Goal: Task Accomplishment & Management: Use online tool/utility

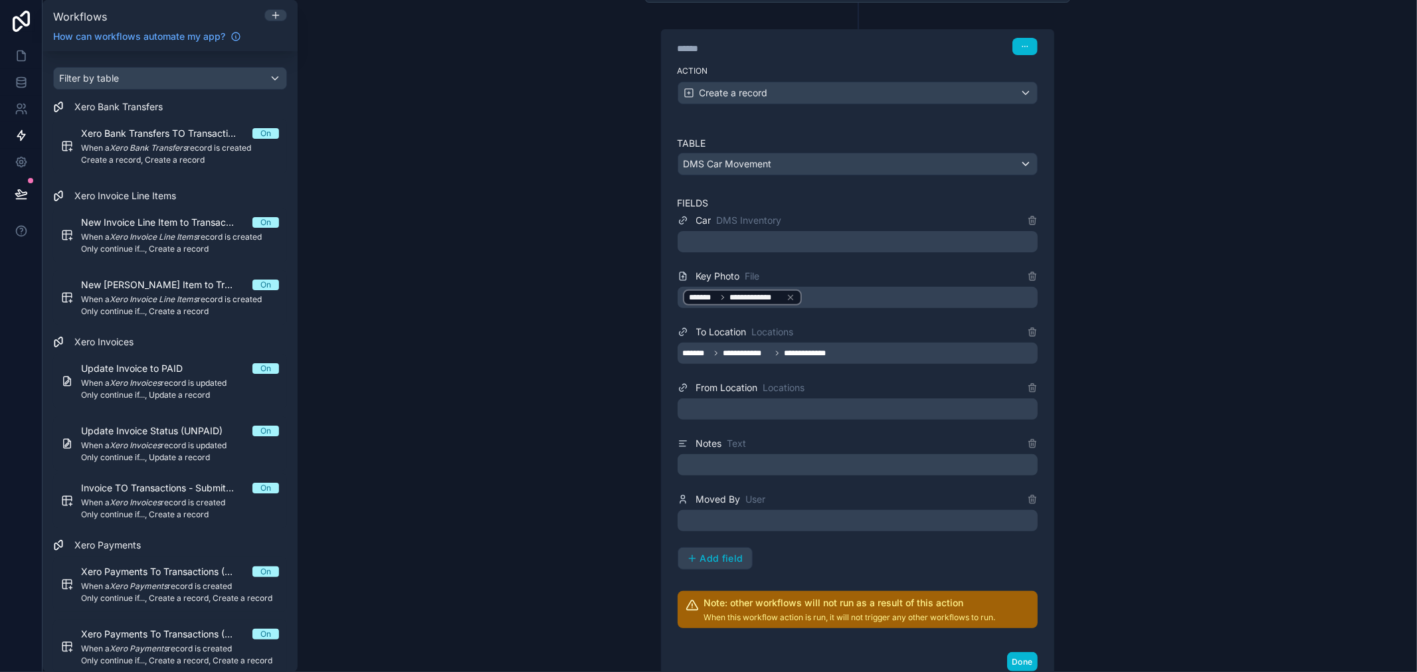
scroll to position [295, 0]
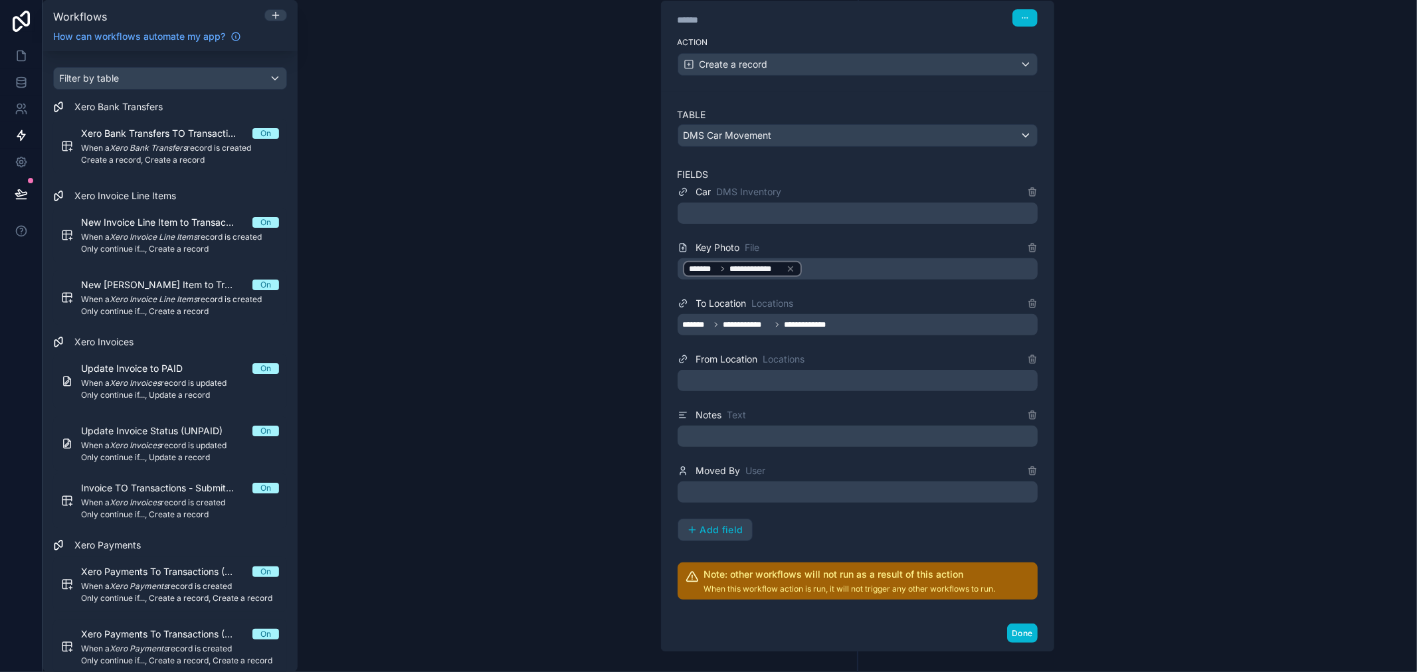
click at [832, 379] on div at bounding box center [857, 380] width 360 height 21
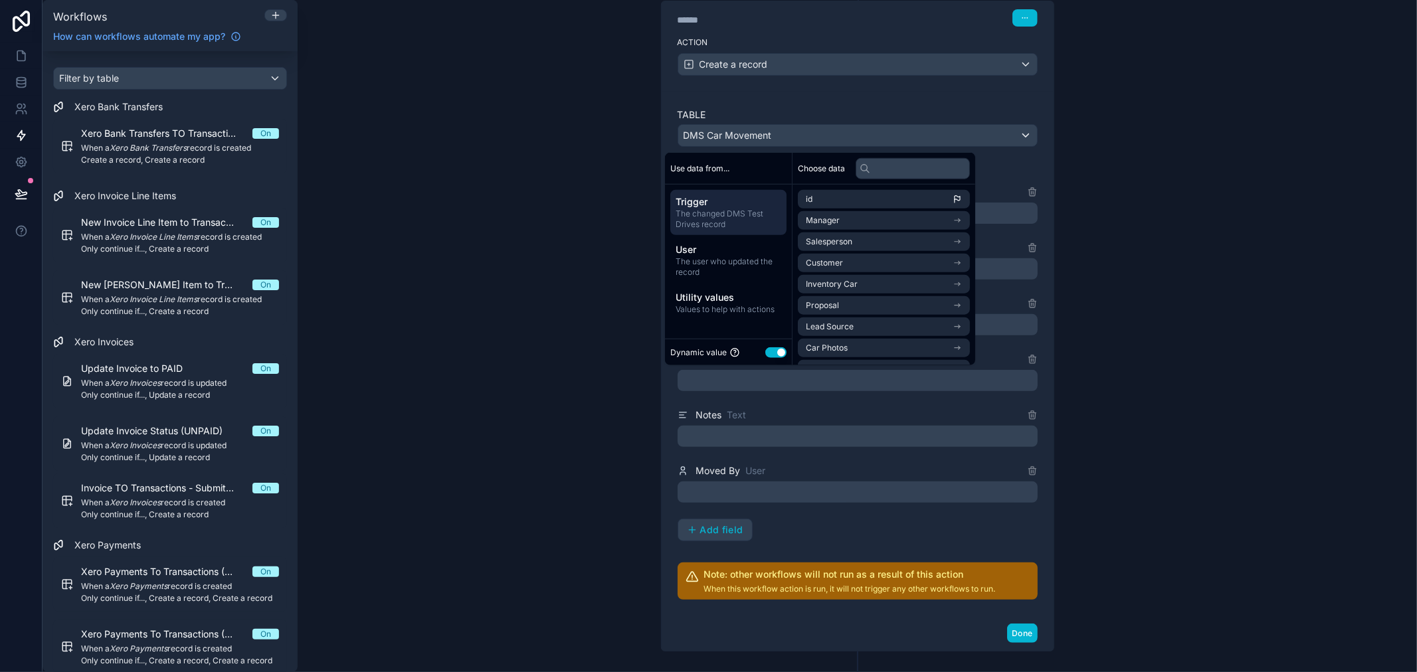
click at [1153, 393] on div "**********" at bounding box center [857, 336] width 1119 height 672
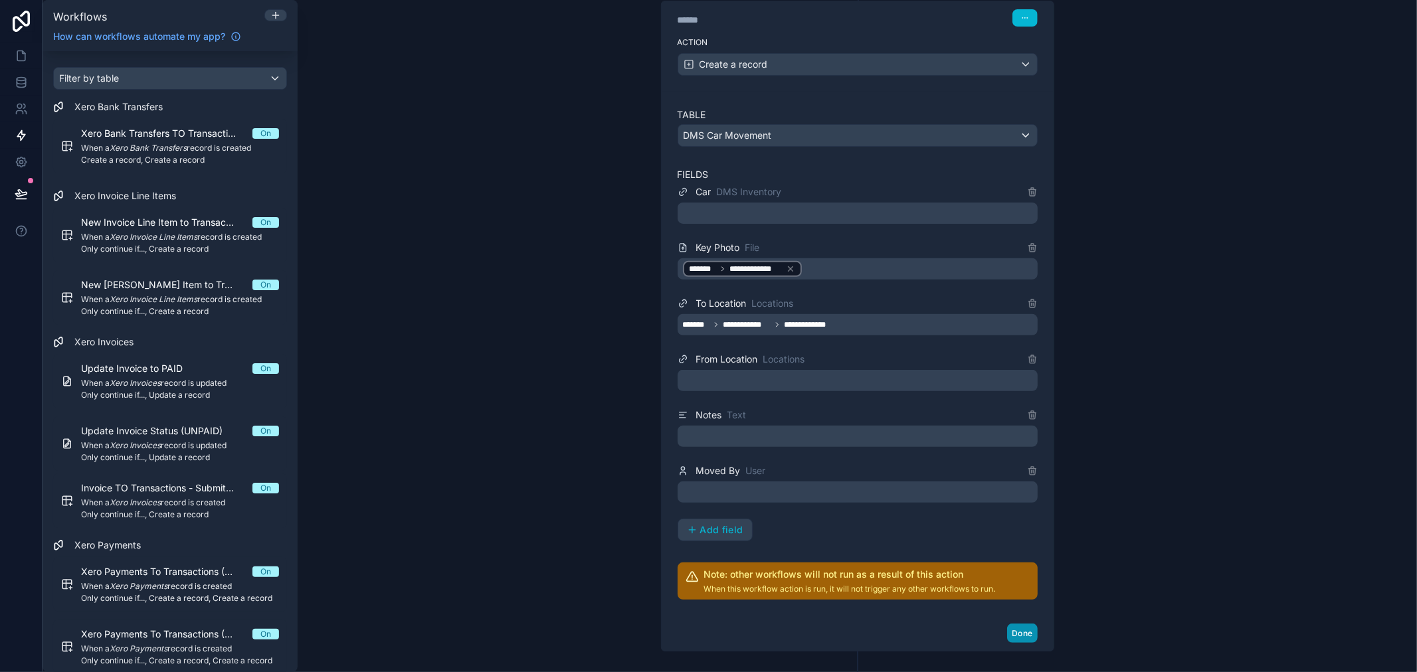
click at [1015, 636] on button "Done" at bounding box center [1022, 633] width 30 height 19
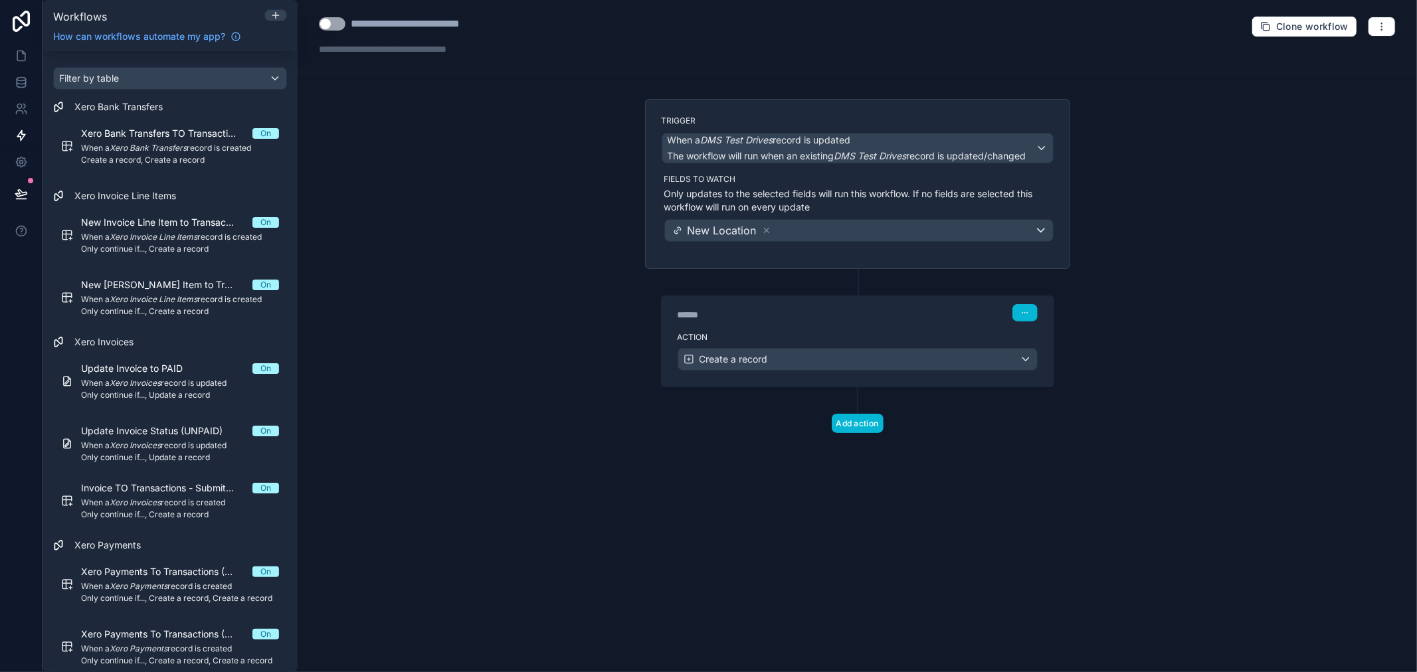
scroll to position [0, 0]
click at [340, 21] on button "Use setting" at bounding box center [332, 23] width 27 height 13
click at [17, 82] on icon at bounding box center [21, 84] width 9 height 5
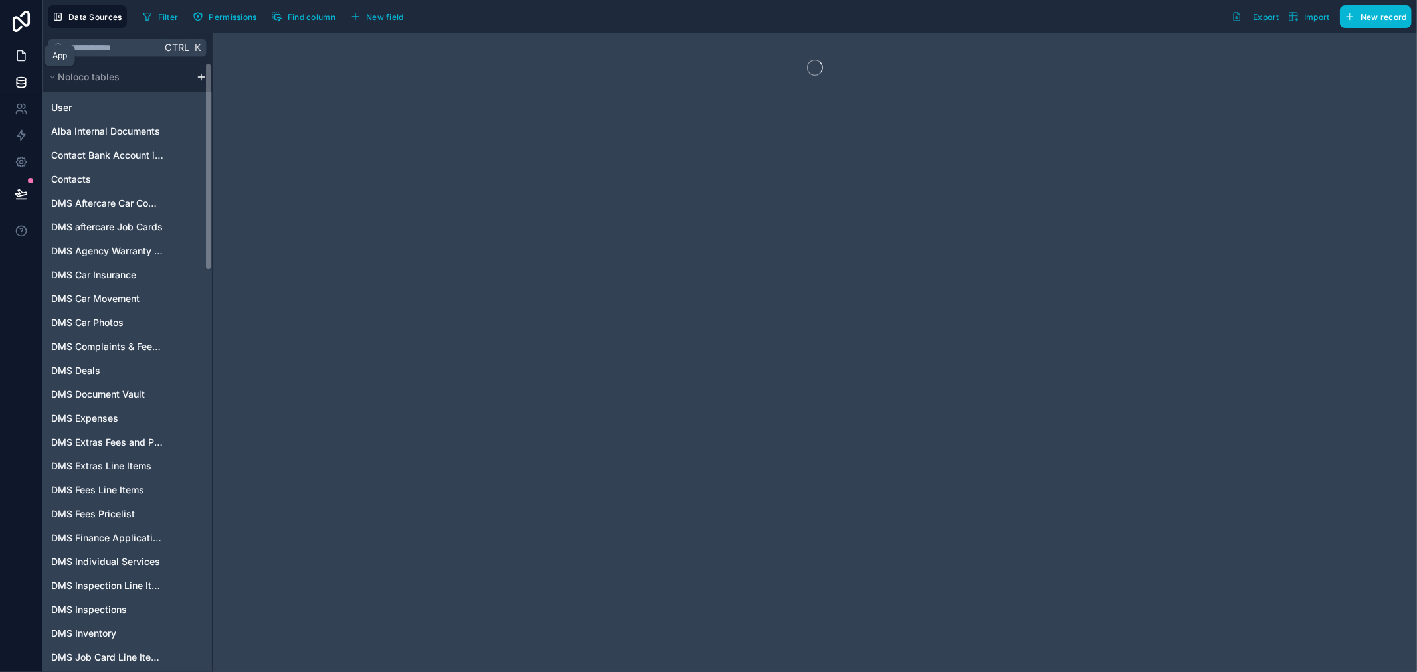
click at [16, 54] on icon at bounding box center [21, 55] width 13 height 13
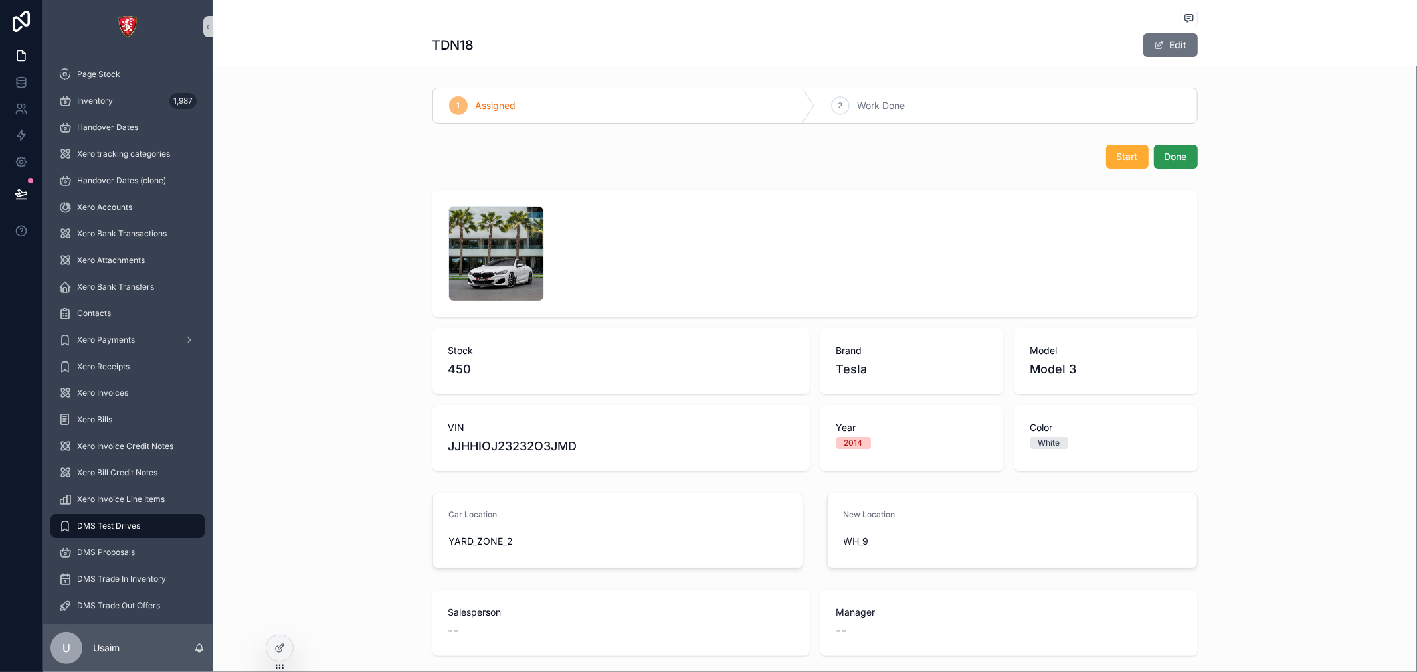
click at [1173, 149] on button "Done" at bounding box center [1176, 157] width 44 height 24
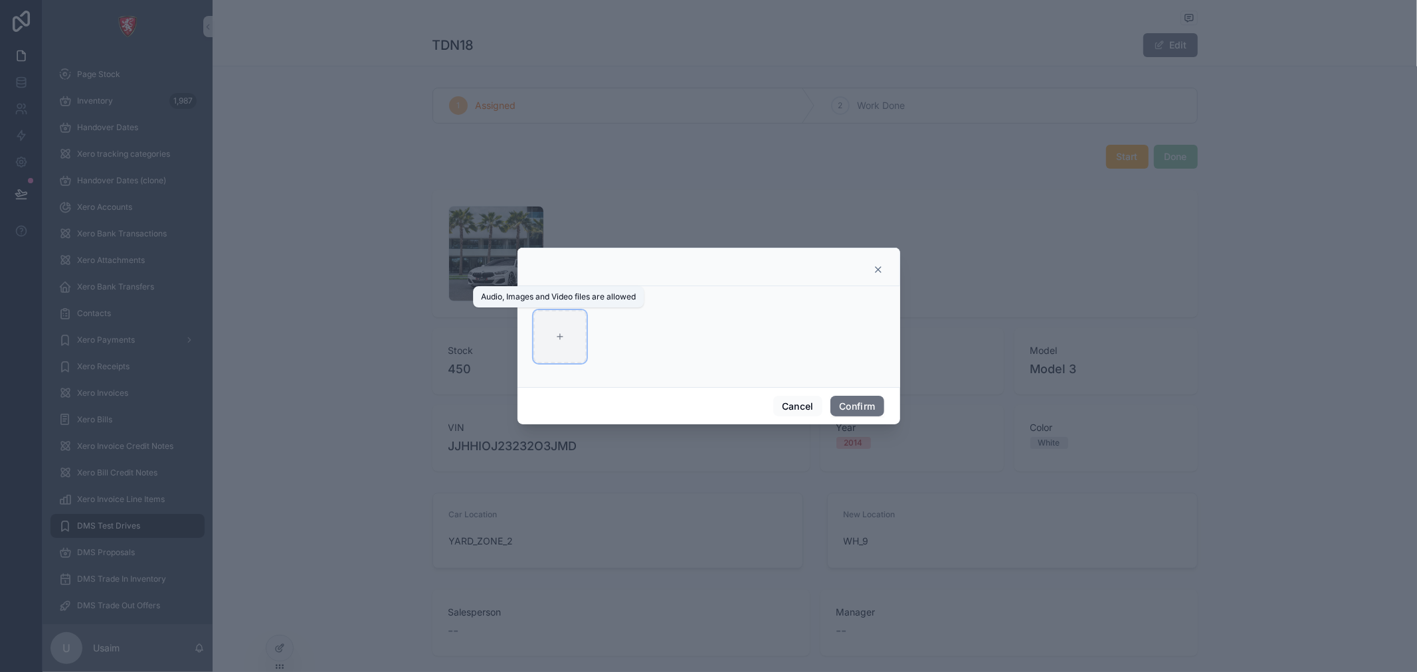
click at [562, 341] on div at bounding box center [559, 336] width 53 height 53
type input "**********"
click at [845, 407] on button "Confirm" at bounding box center [856, 406] width 53 height 21
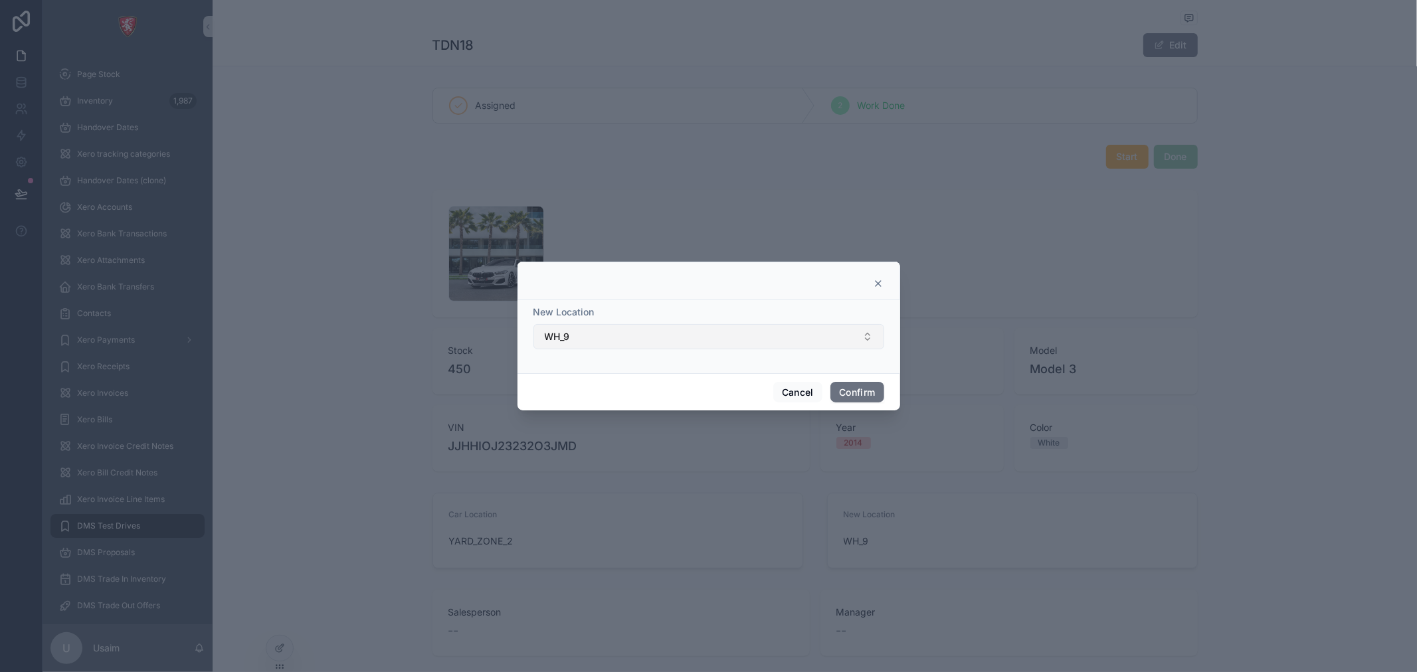
click at [786, 330] on button "WH_9" at bounding box center [708, 336] width 351 height 25
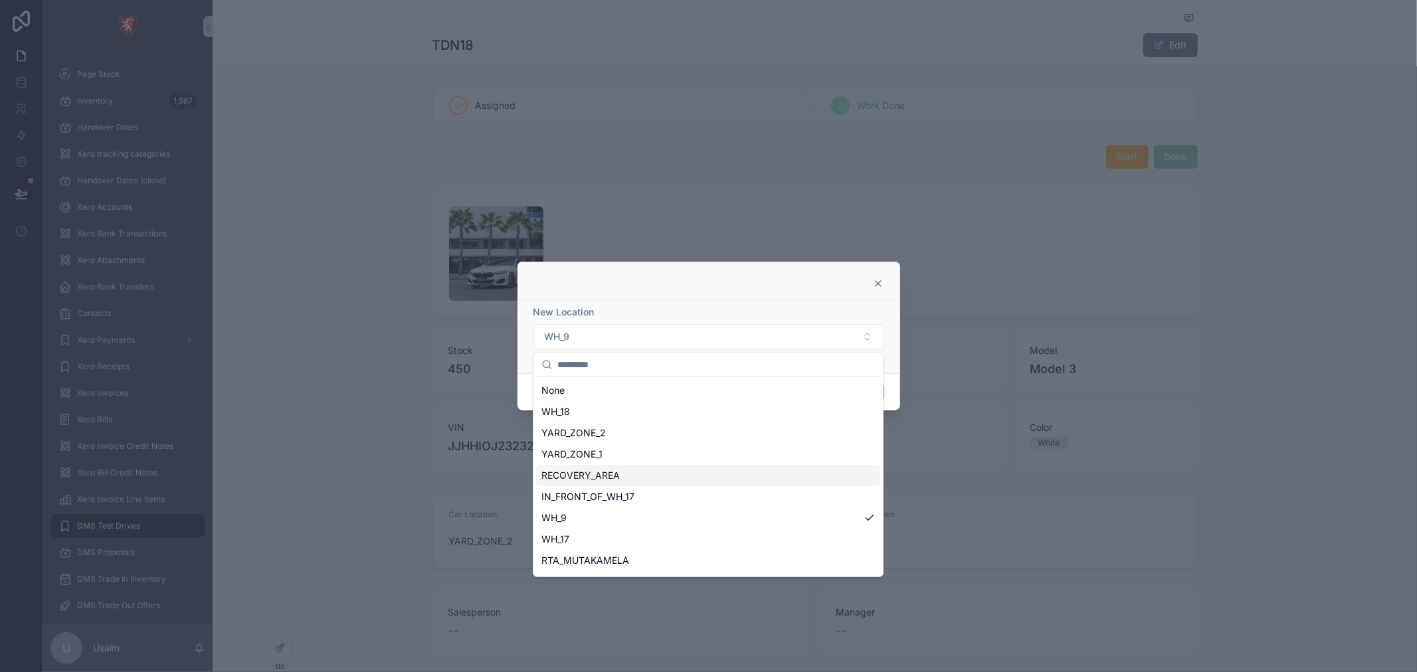
click at [752, 473] on div "RECOVERY_AREA" at bounding box center [708, 475] width 344 height 21
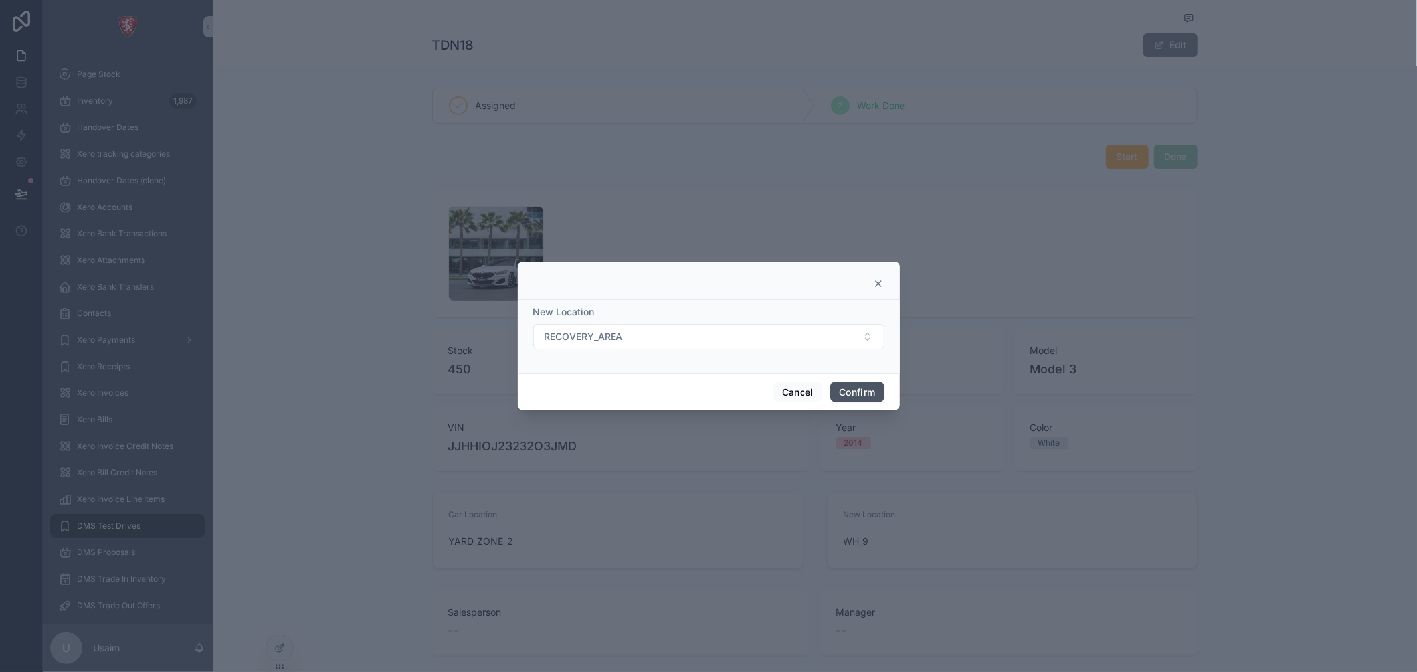
click at [861, 394] on button "Confirm" at bounding box center [856, 392] width 53 height 21
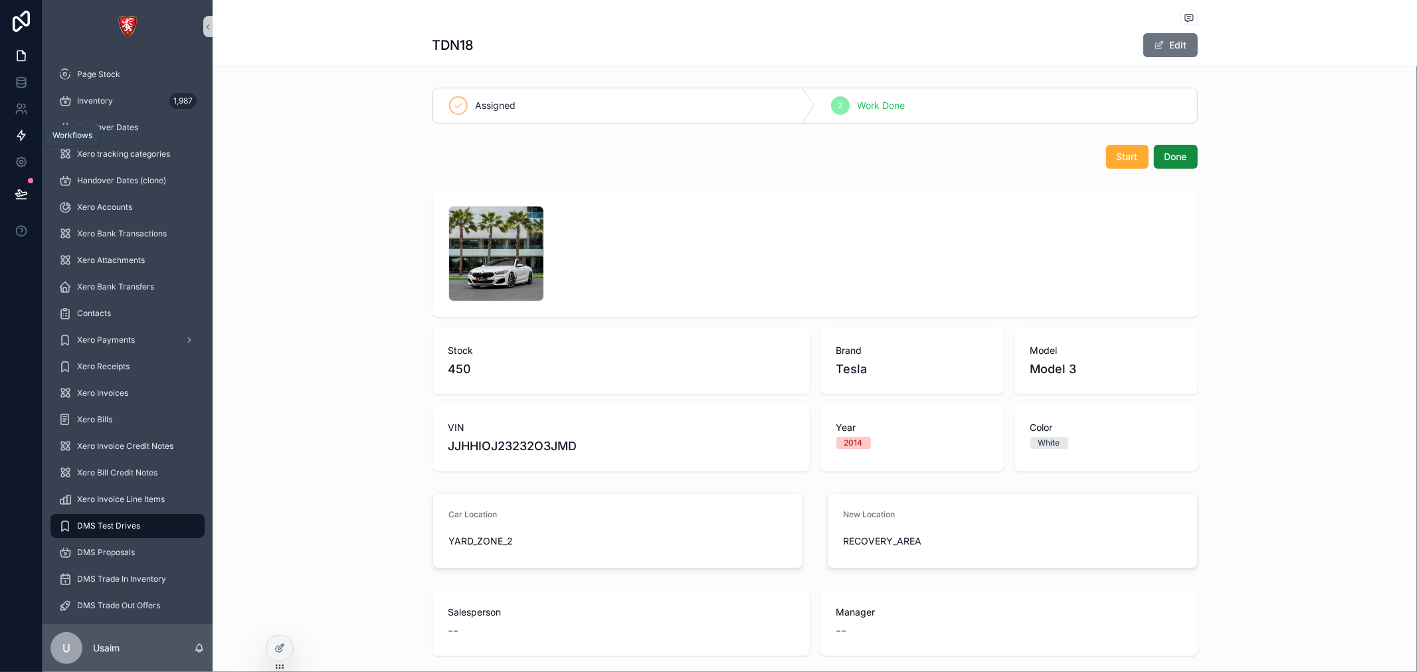
click at [19, 140] on icon at bounding box center [21, 135] width 13 height 13
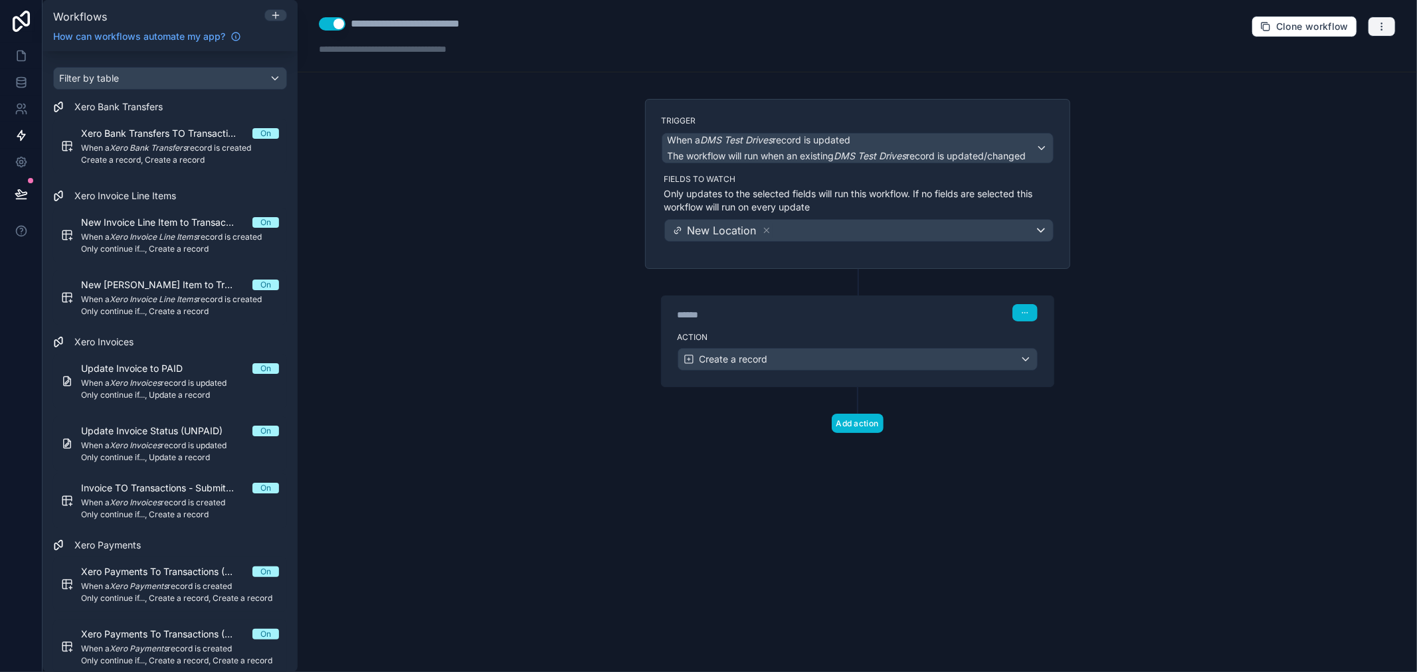
click at [1376, 30] on icon "button" at bounding box center [1381, 26] width 11 height 11
click at [1338, 74] on span "Run history" at bounding box center [1347, 79] width 64 height 11
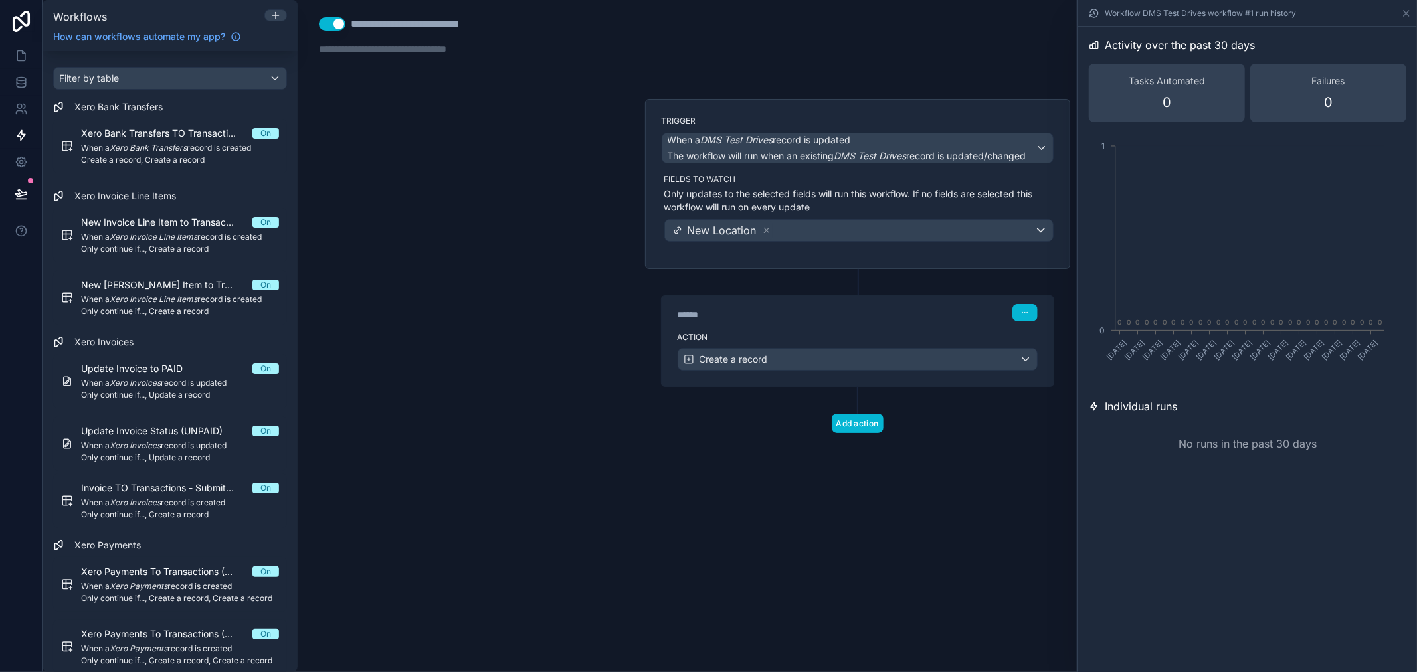
click at [1266, 450] on div "No runs in the past 30 days" at bounding box center [1247, 444] width 317 height 48
click at [1026, 235] on div "New Location" at bounding box center [859, 230] width 388 height 21
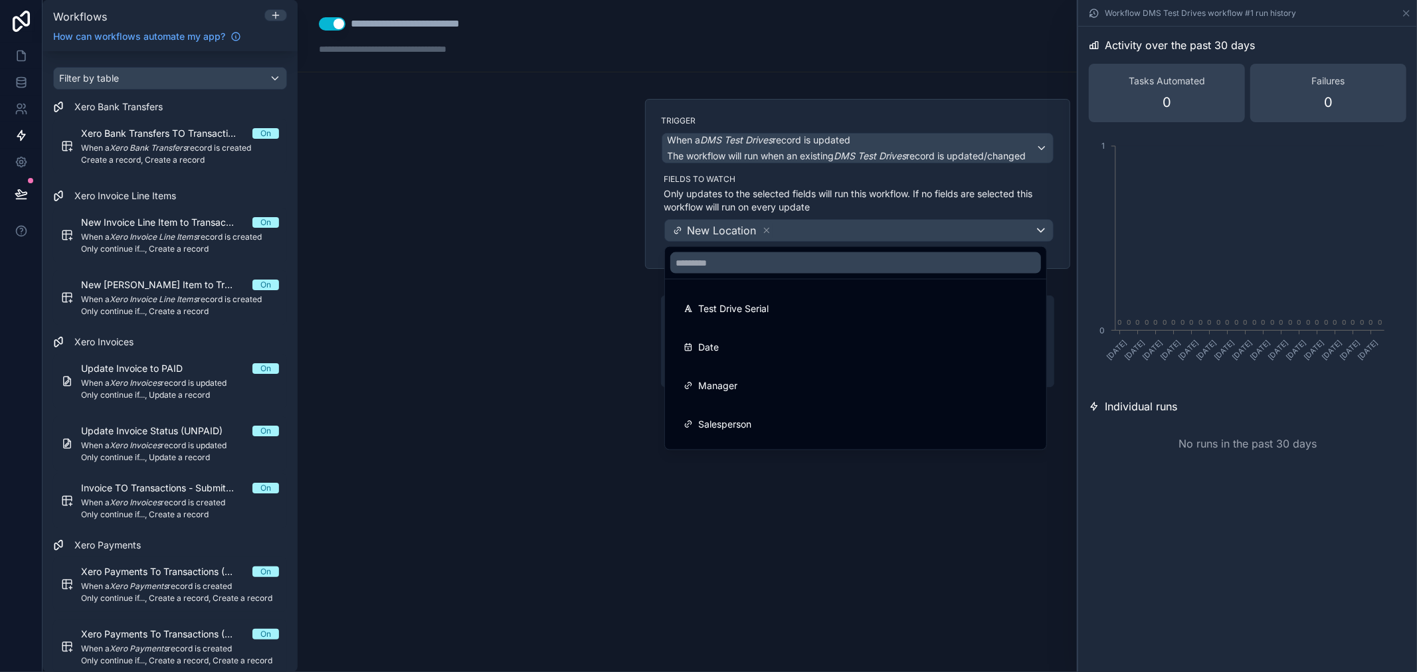
click at [1026, 235] on div at bounding box center [708, 336] width 1417 height 672
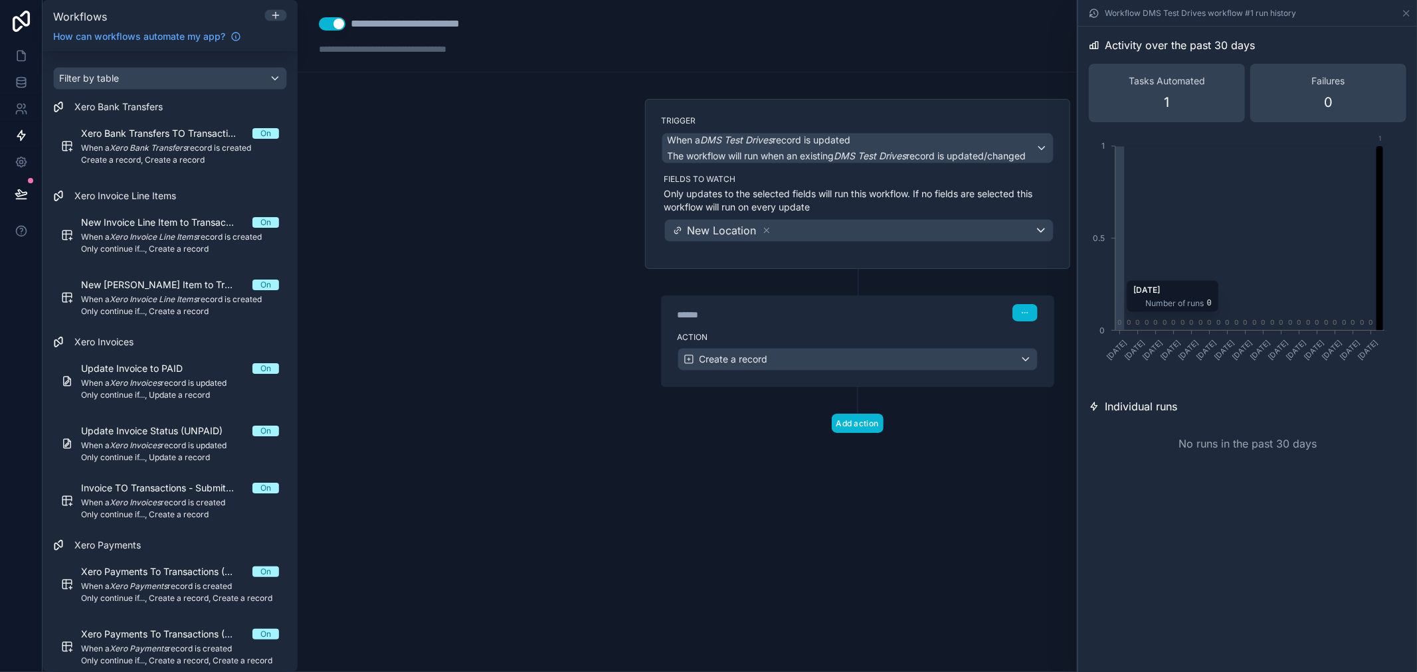
click at [1381, 164] on icon "chart" at bounding box center [1379, 238] width 7 height 184
click at [1379, 268] on icon "chart" at bounding box center [1379, 238] width 7 height 184
click at [1377, 267] on icon "chart" at bounding box center [1379, 238] width 7 height 184
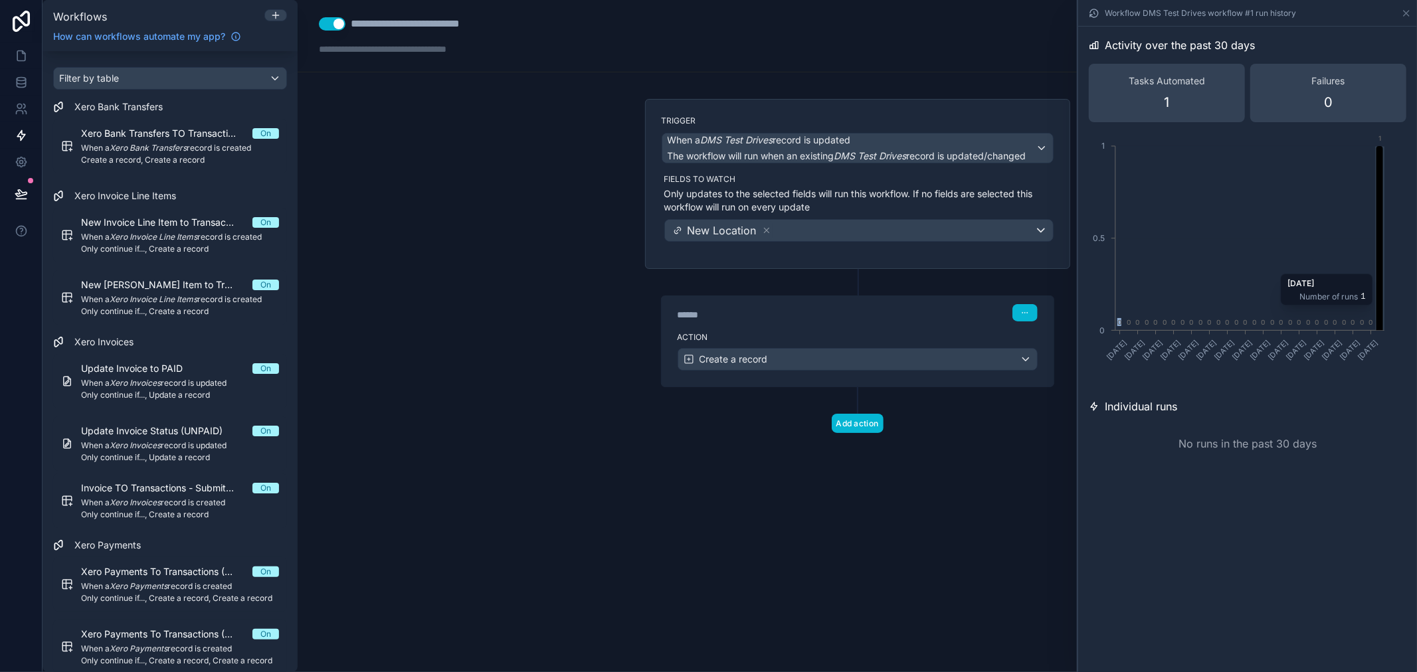
click at [1377, 267] on icon "chart" at bounding box center [1379, 238] width 7 height 184
click at [1178, 84] on span "Tasks Automated" at bounding box center [1166, 80] width 76 height 13
click at [1165, 100] on span "1" at bounding box center [1166, 102] width 5 height 19
click at [1224, 406] on div "Individual runs" at bounding box center [1247, 407] width 317 height 16
drag, startPoint x: 1256, startPoint y: 452, endPoint x: 1257, endPoint y: 441, distance: 11.3
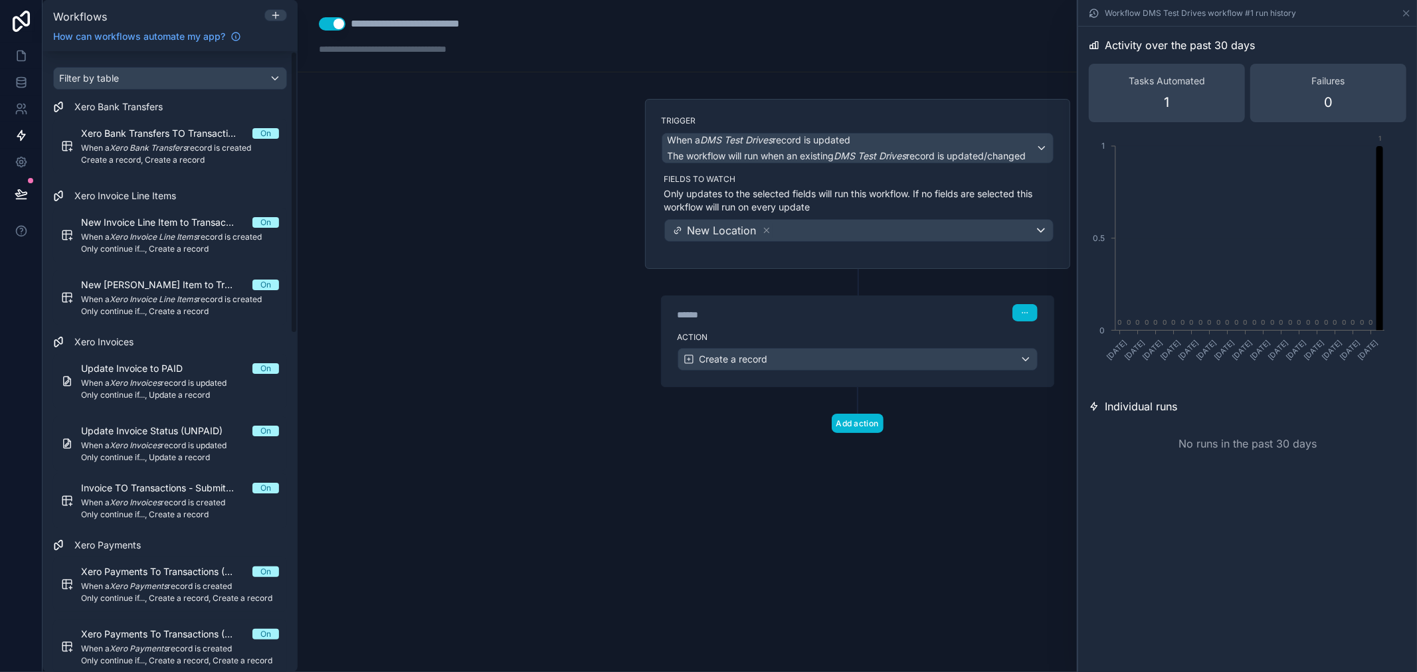
click at [1256, 452] on div "No runs in the past 30 days" at bounding box center [1247, 444] width 317 height 48
click at [1257, 441] on div "No runs in the past 30 days" at bounding box center [1247, 444] width 317 height 48
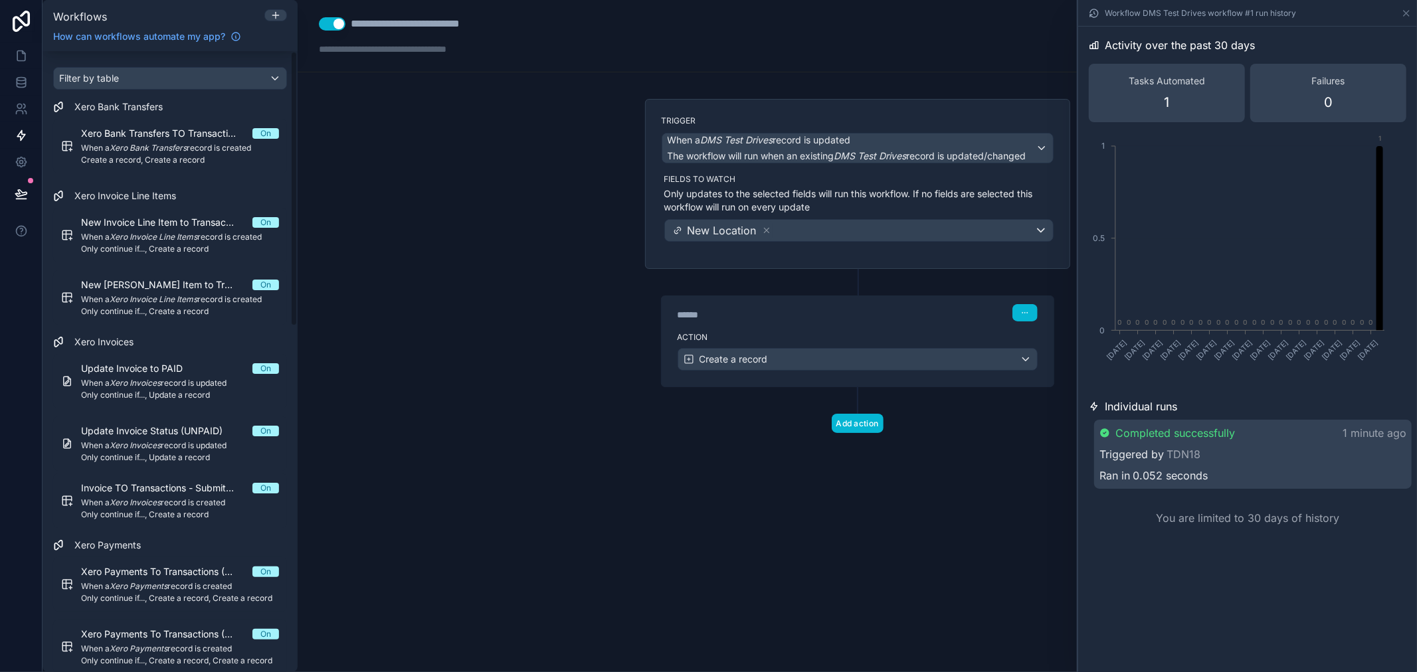
click at [1225, 437] on span "Completed successfully" at bounding box center [1175, 433] width 120 height 16
click at [1343, 438] on p "1 minute ago" at bounding box center [1373, 434] width 64 height 16
click at [1356, 434] on p "1 minute ago" at bounding box center [1374, 433] width 64 height 16
click at [1160, 428] on span "Completed successfully" at bounding box center [1176, 434] width 120 height 16
click at [23, 80] on icon at bounding box center [21, 79] width 9 height 3
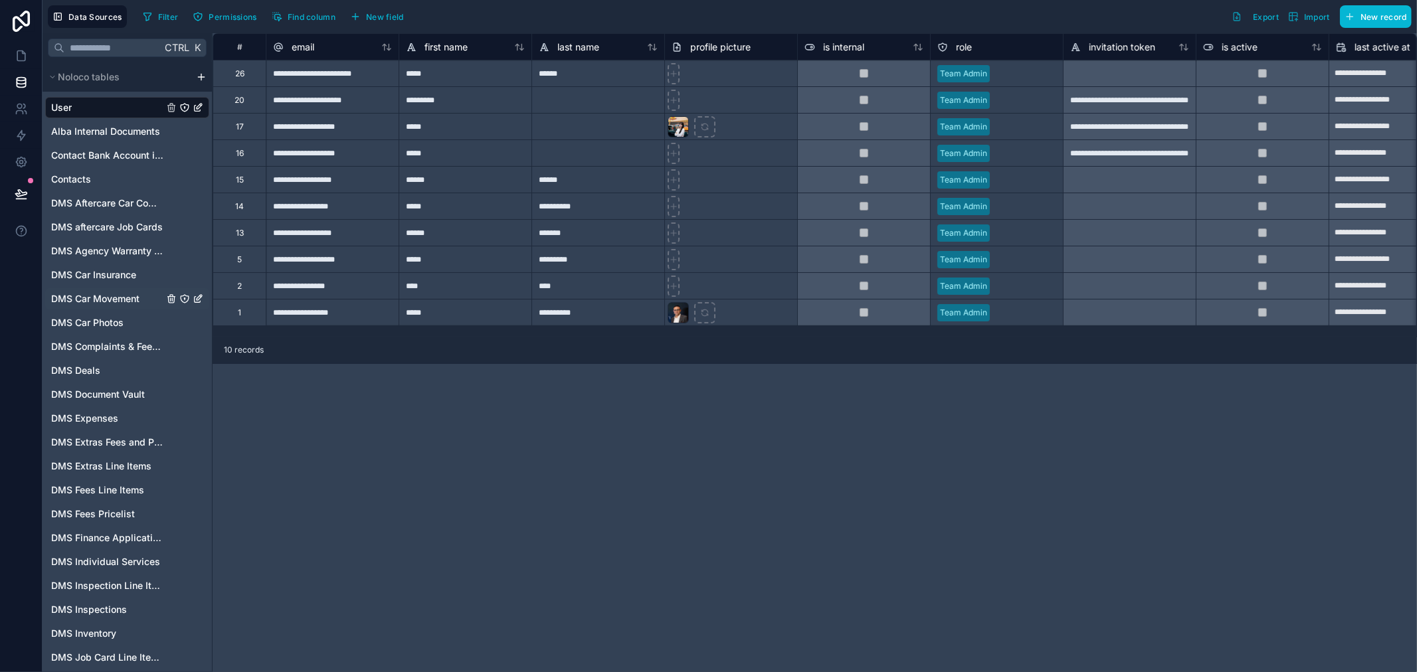
click at [128, 298] on span "DMS Car Movement" at bounding box center [95, 298] width 88 height 13
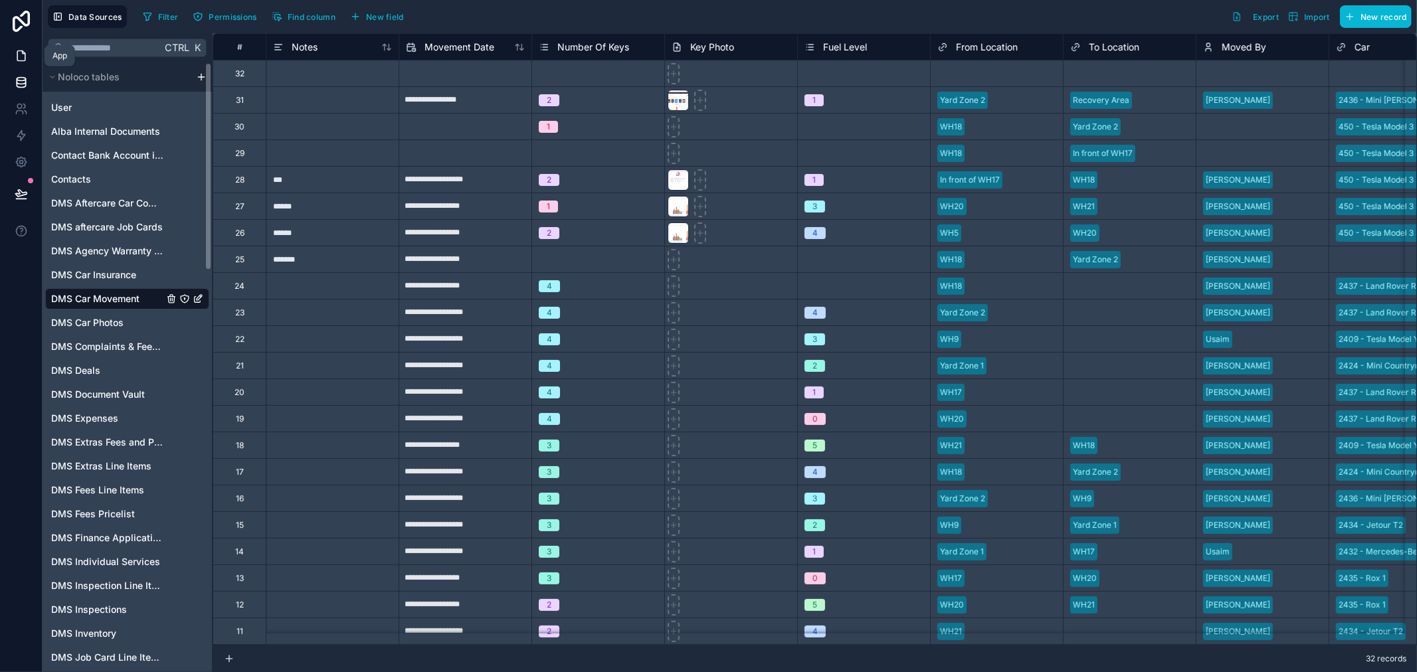
click at [25, 52] on icon at bounding box center [21, 55] width 13 height 13
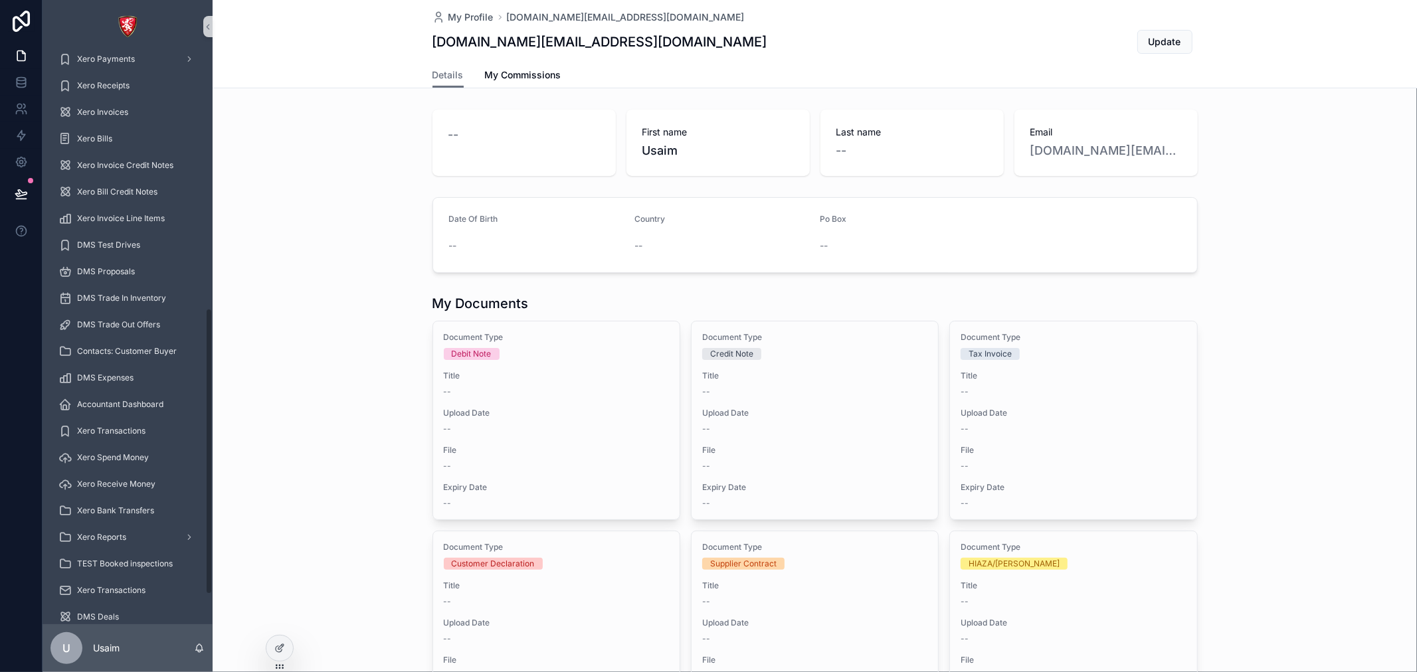
scroll to position [273, 0]
click at [137, 256] on span "DMS Test Drives" at bounding box center [108, 253] width 63 height 11
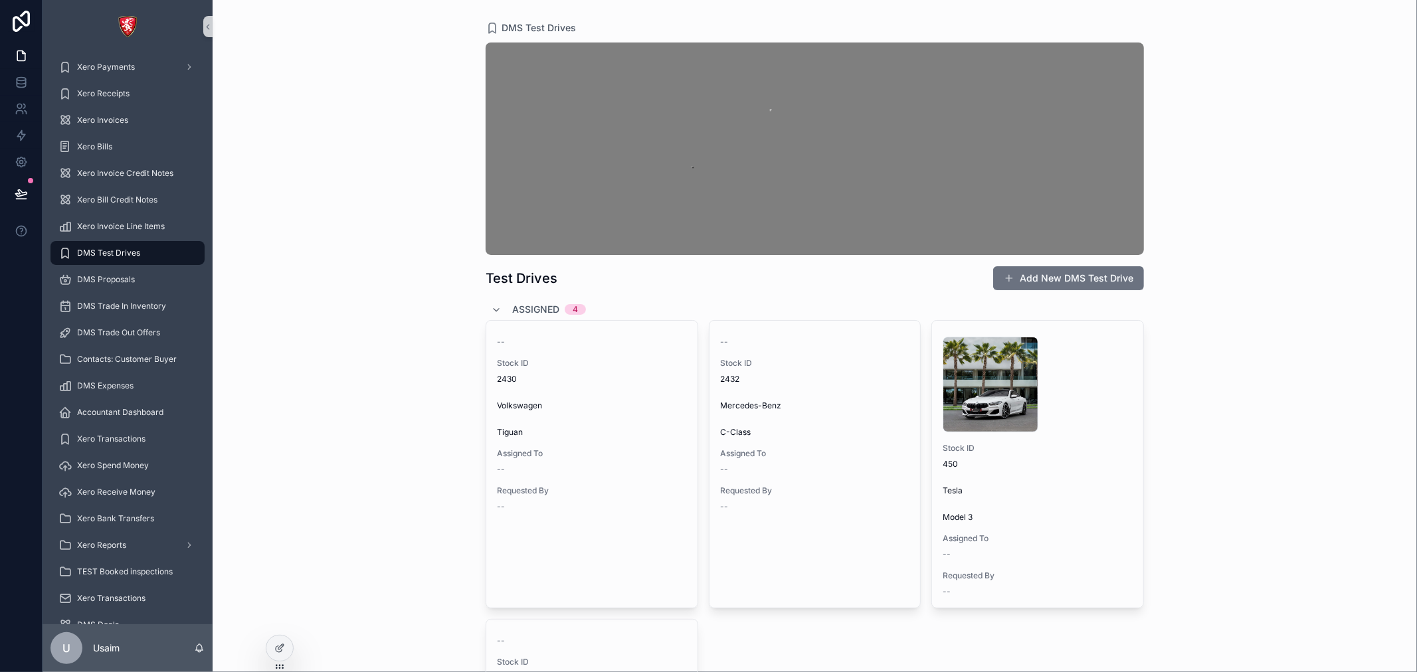
click at [1281, 281] on div "DMS Test Drives Test Drives Add New DMS Test Drive Assigned 4 -- Stock ID 2430 …" at bounding box center [815, 336] width 1204 height 672
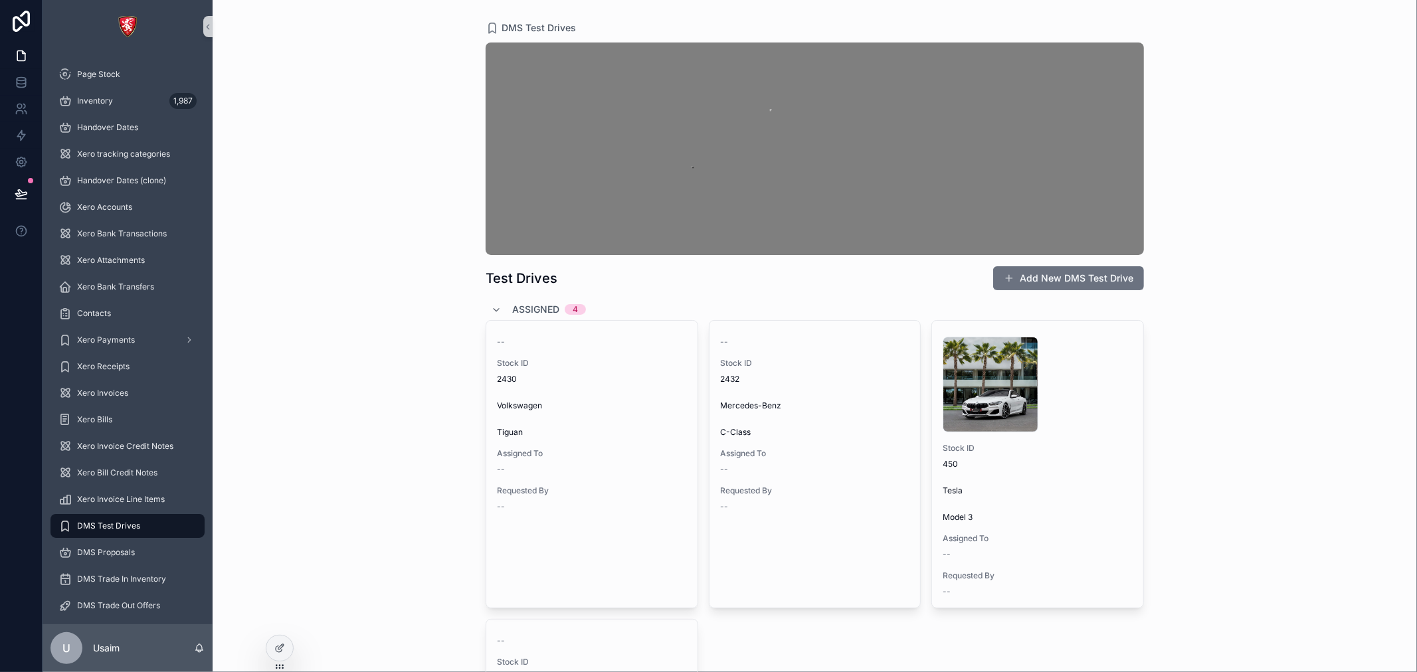
click at [940, 141] on div "scrollable content" at bounding box center [815, 149] width 658 height 213
click at [729, 127] on div "scrollable content" at bounding box center [815, 149] width 658 height 213
click at [737, 124] on div "scrollable content" at bounding box center [815, 149] width 658 height 213
click at [732, 124] on div "scrollable content" at bounding box center [815, 149] width 658 height 213
click at [277, 648] on icon at bounding box center [279, 648] width 11 height 11
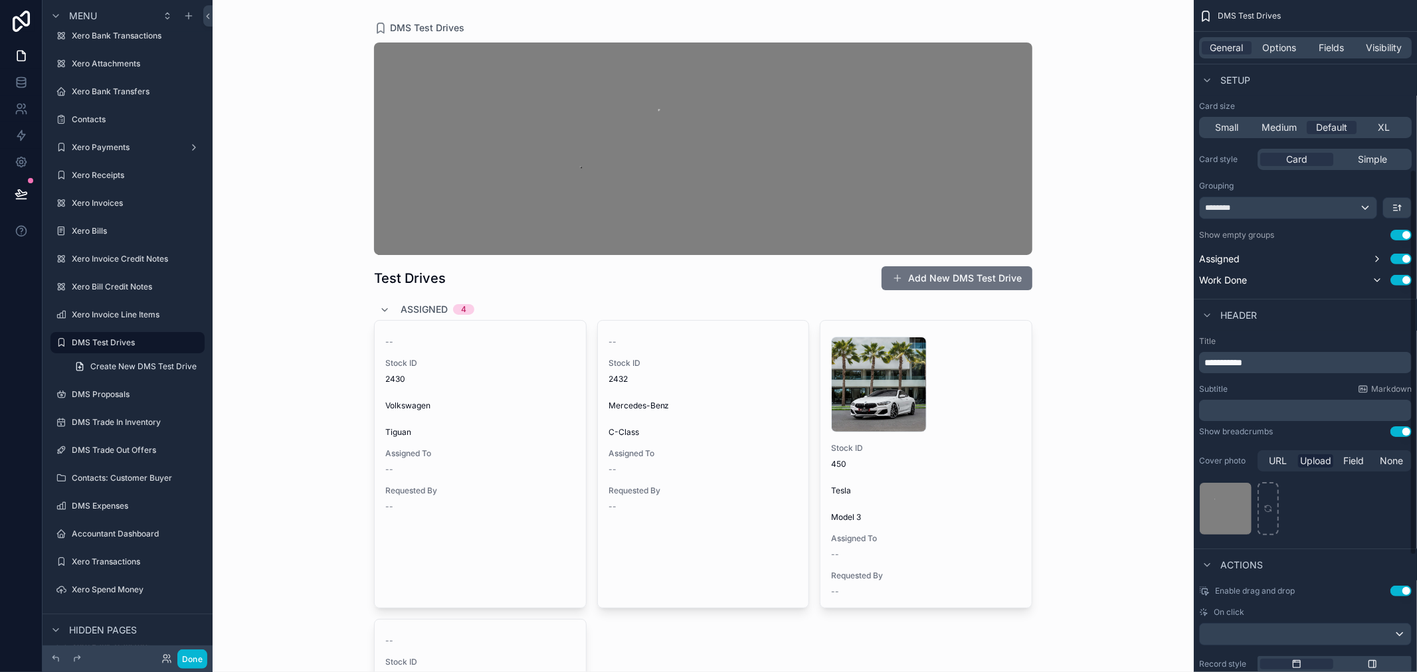
scroll to position [295, 0]
